Goal: Information Seeking & Learning: Learn about a topic

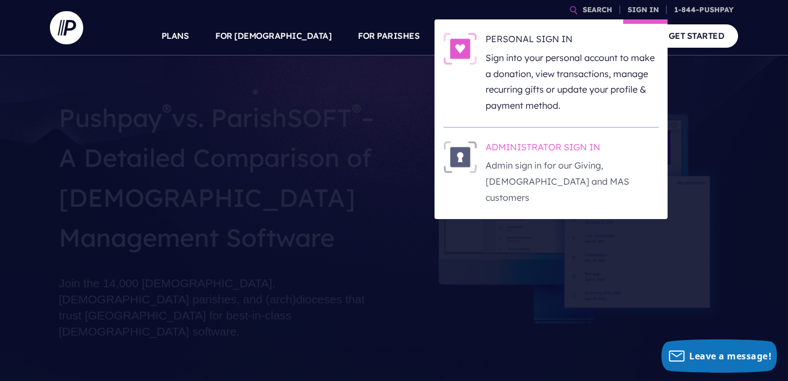
click at [543, 161] on p "Admin sign in for our Giving, [DEMOGRAPHIC_DATA] and MAS customers" at bounding box center [572, 182] width 173 height 48
click at [545, 167] on p "Admin sign in for our Giving, [DEMOGRAPHIC_DATA] and MAS customers" at bounding box center [572, 182] width 173 height 48
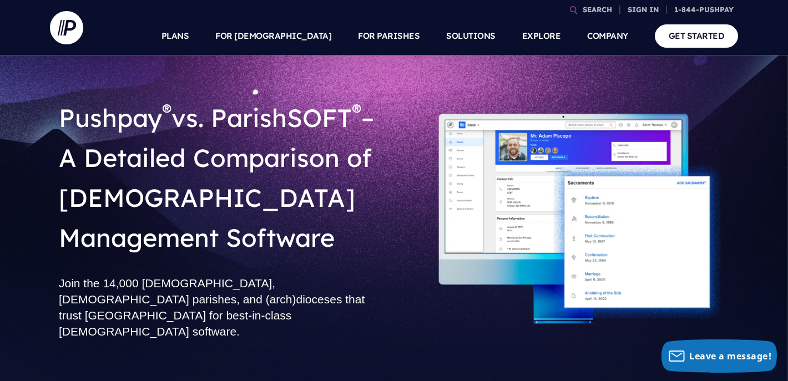
click at [744, 165] on div "Pushpay ® vs. ParishSOFT ® – A Detailed Comparison of [DEMOGRAPHIC_DATA] Manage…" at bounding box center [394, 219] width 706 height 260
click at [703, 110] on img at bounding box center [566, 219] width 327 height 218
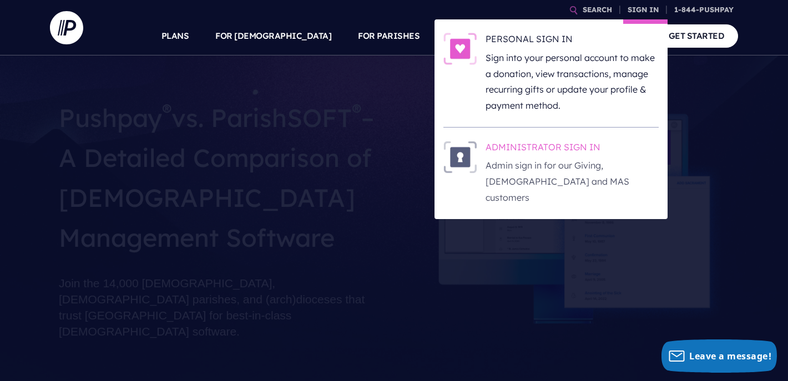
click at [545, 159] on p "Admin sign in for our Giving, [DEMOGRAPHIC_DATA] and MAS customers" at bounding box center [572, 182] width 173 height 48
